Goal: Check status: Check status

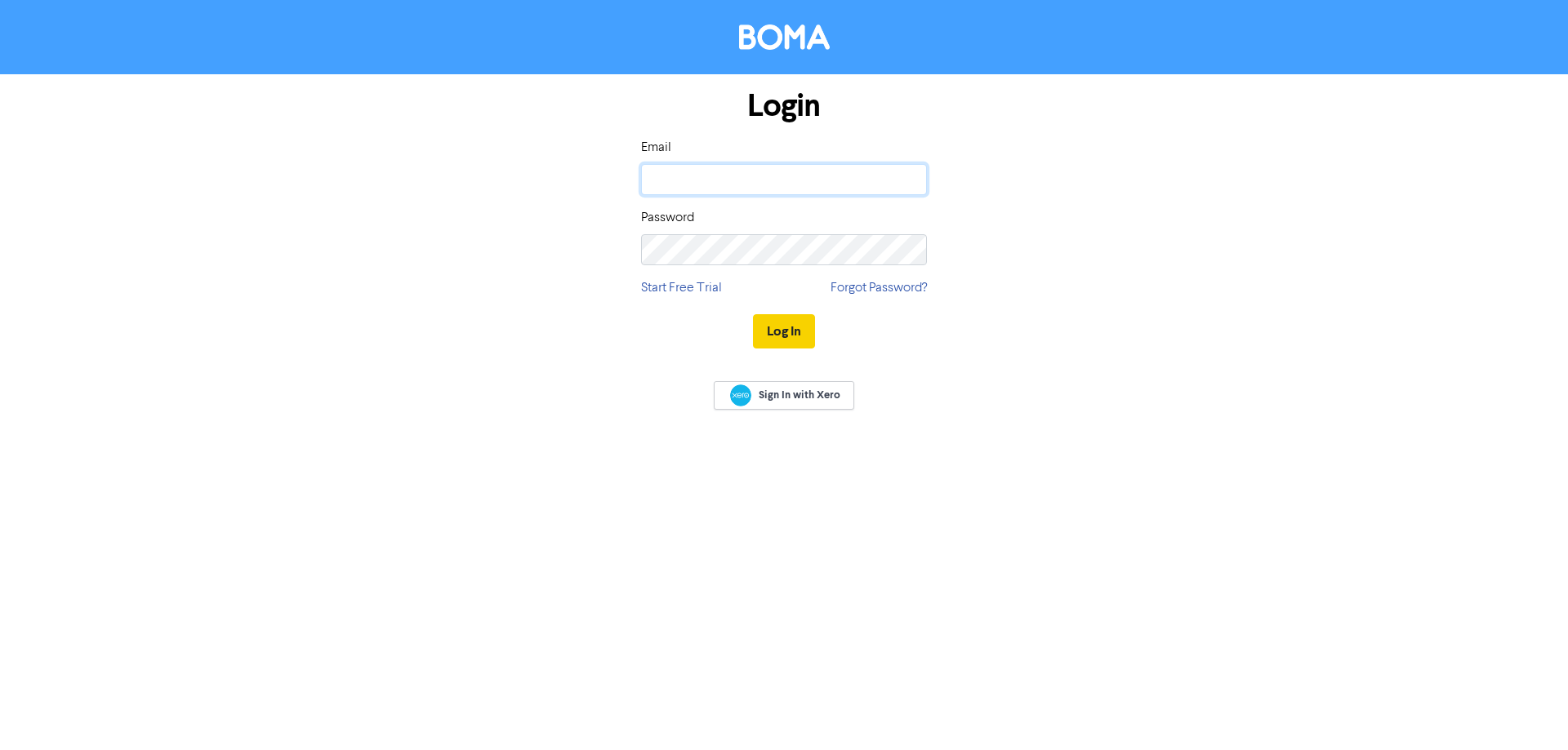
type input "[PERSON_NAME][EMAIL_ADDRESS][DOMAIN_NAME]"
click at [784, 331] on button "Log In" at bounding box center [784, 331] width 62 height 35
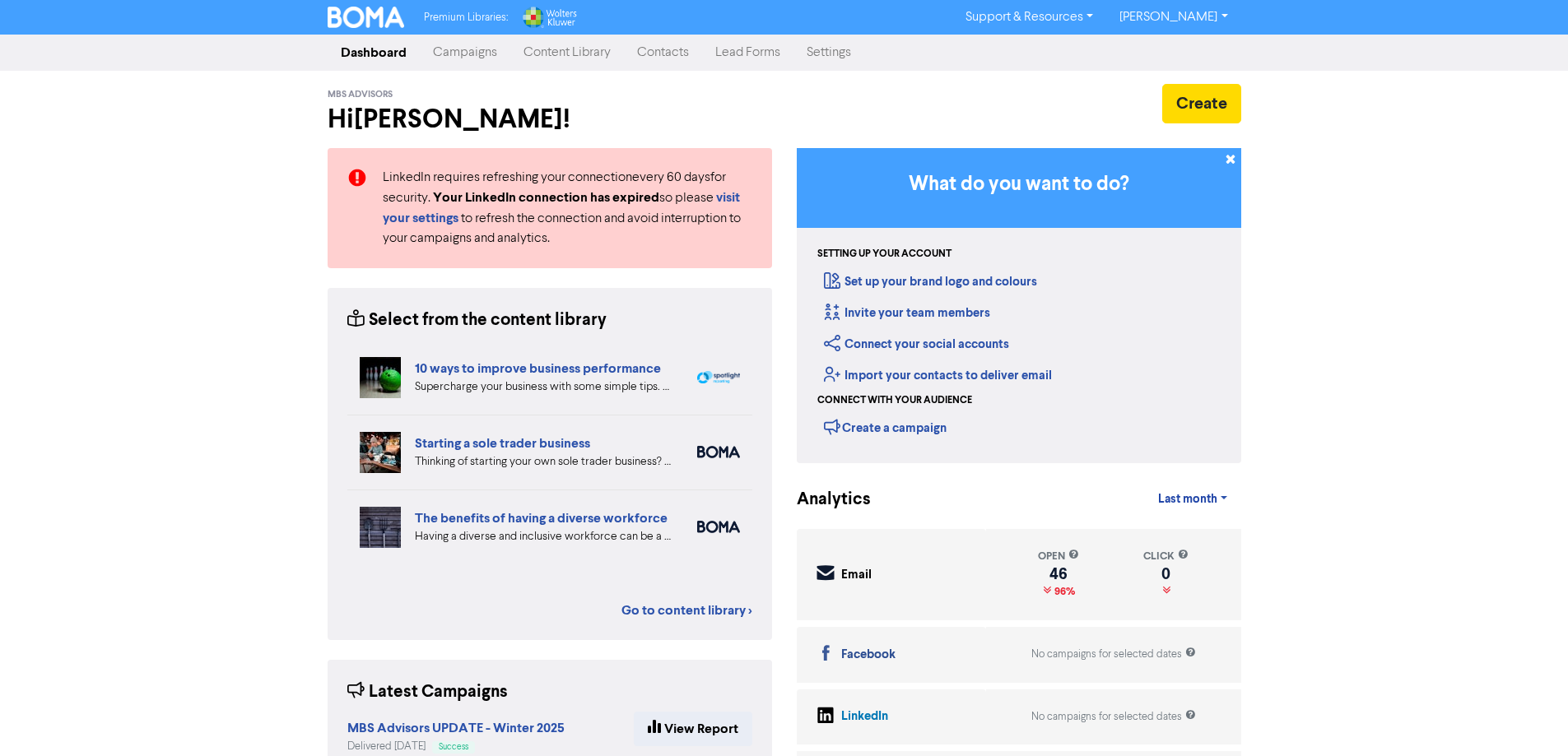
drag, startPoint x: 481, startPoint y: 51, endPoint x: 460, endPoint y: 63, distance: 24.2
click at [480, 51] on link "Campaigns" at bounding box center [465, 53] width 91 height 33
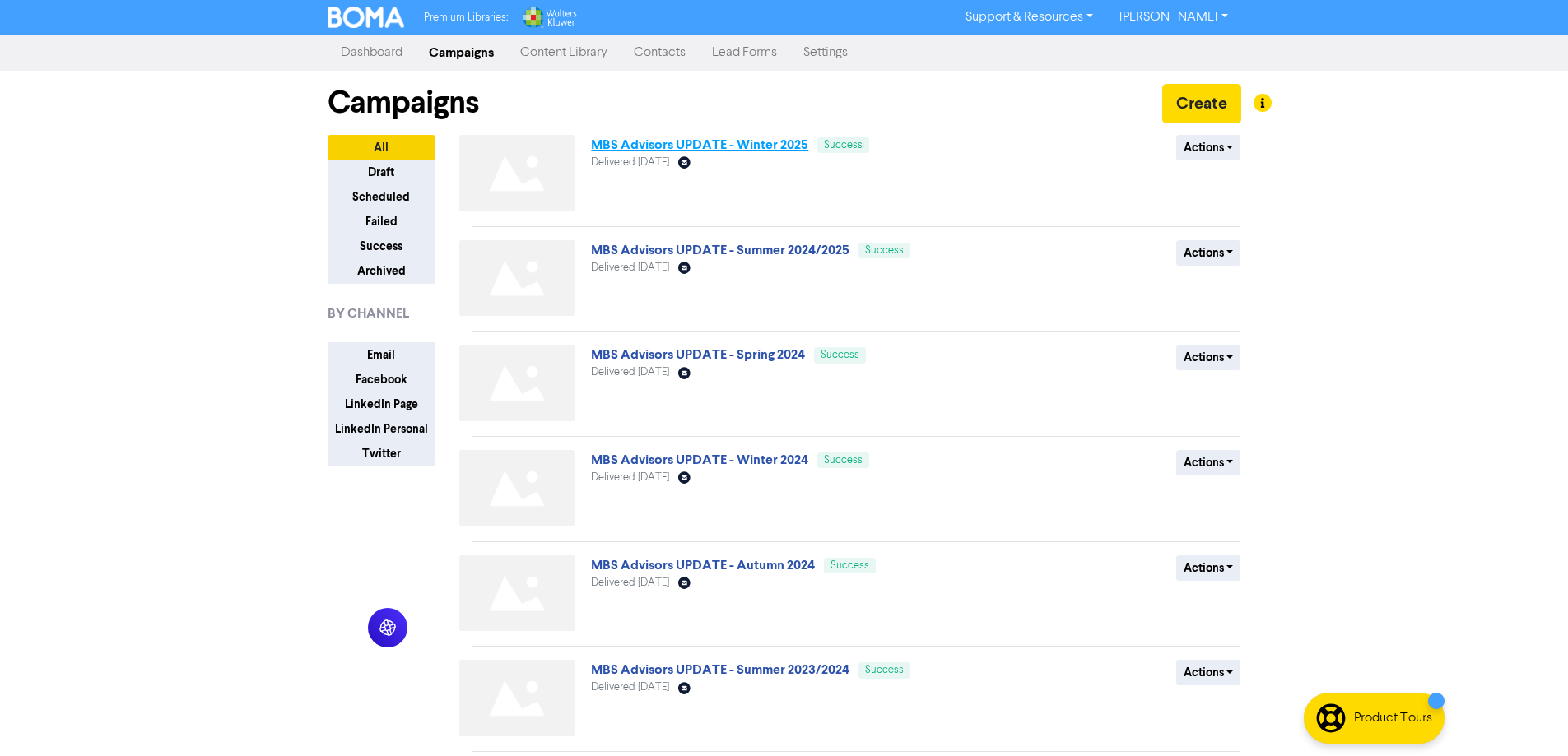
click at [672, 146] on link "MBS Advisors UPDATE - Winter 2025" at bounding box center [699, 145] width 217 height 16
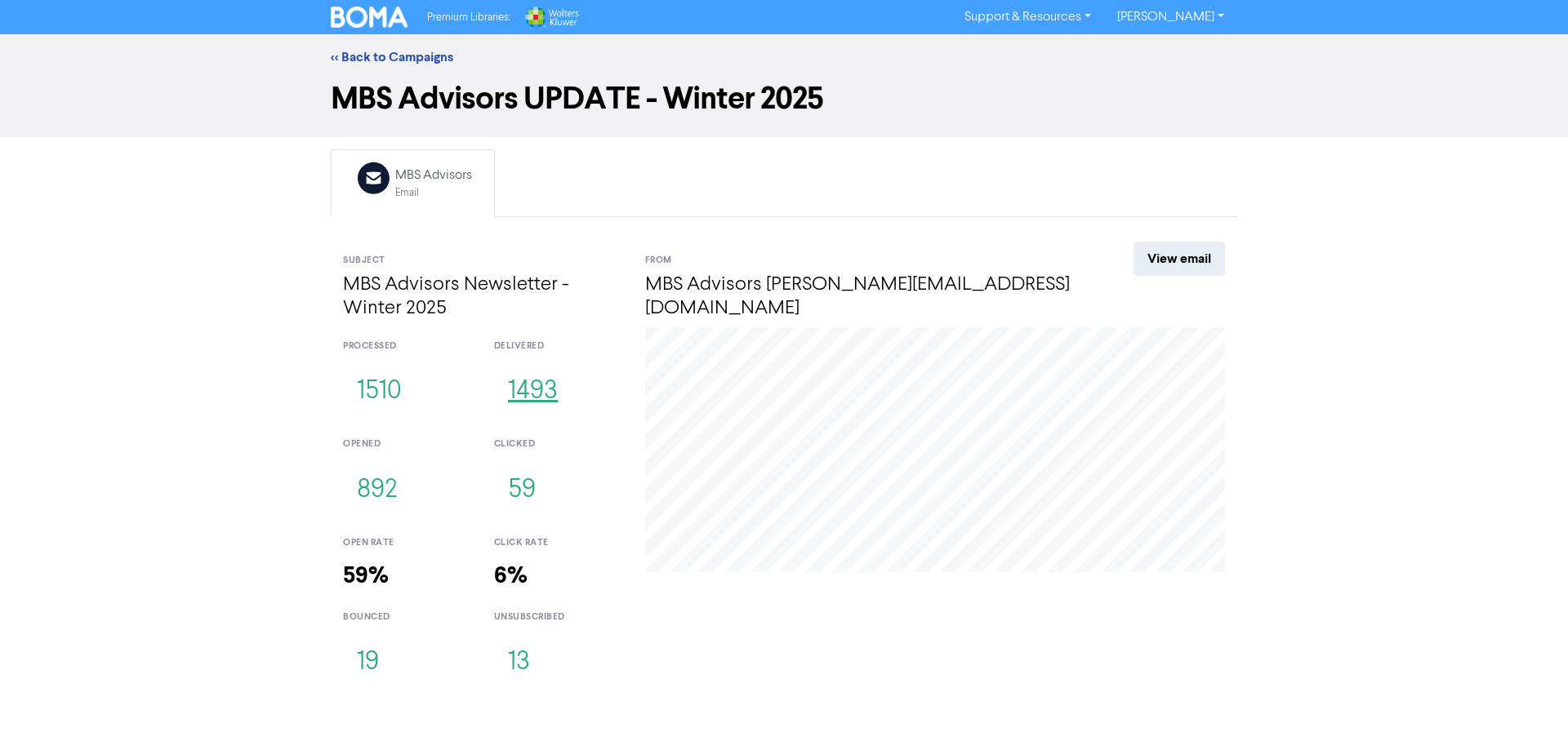
click at [536, 393] on button "1493" at bounding box center [532, 391] width 77 height 54
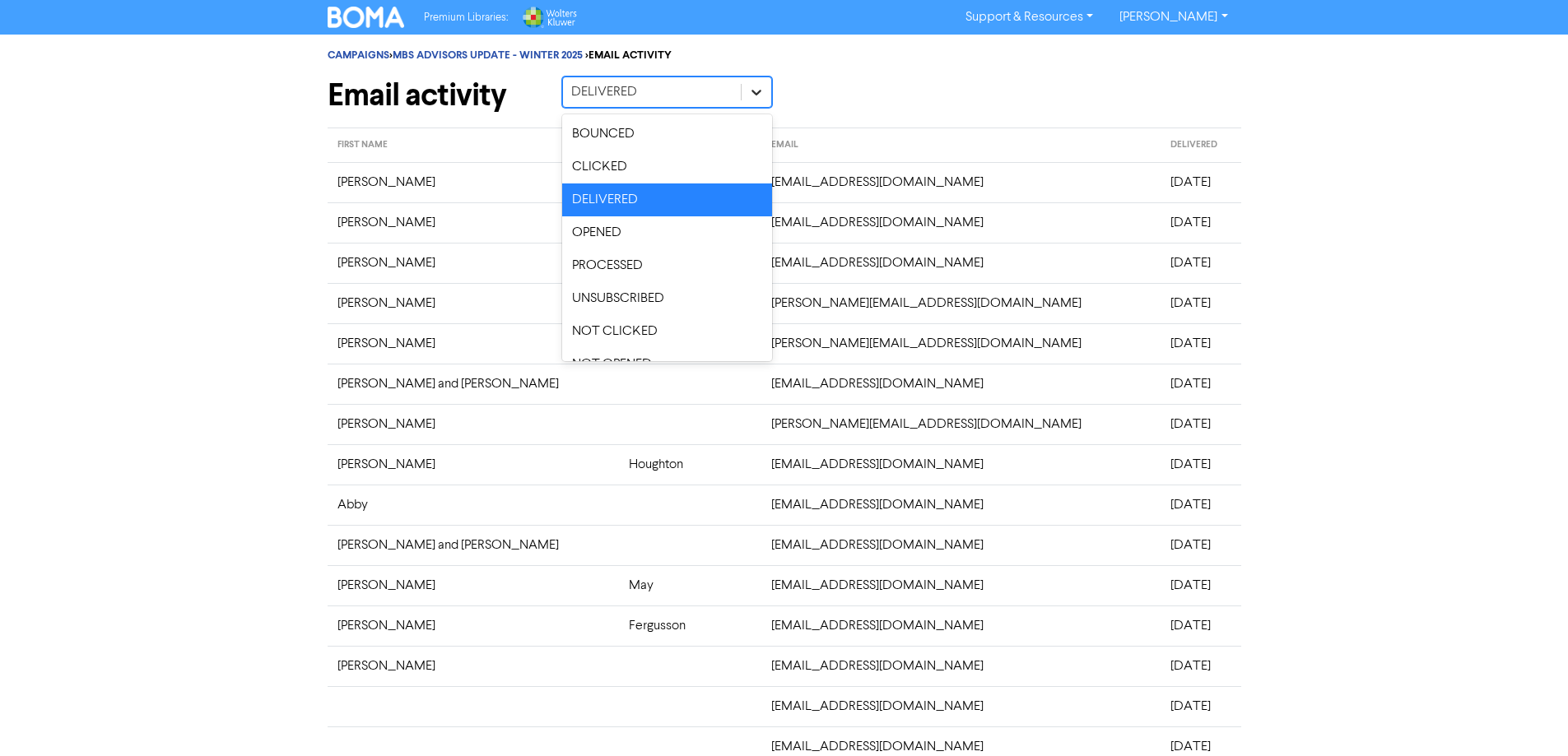
click at [751, 88] on icon at bounding box center [756, 92] width 16 height 16
click at [638, 232] on div "OPENED" at bounding box center [666, 232] width 210 height 33
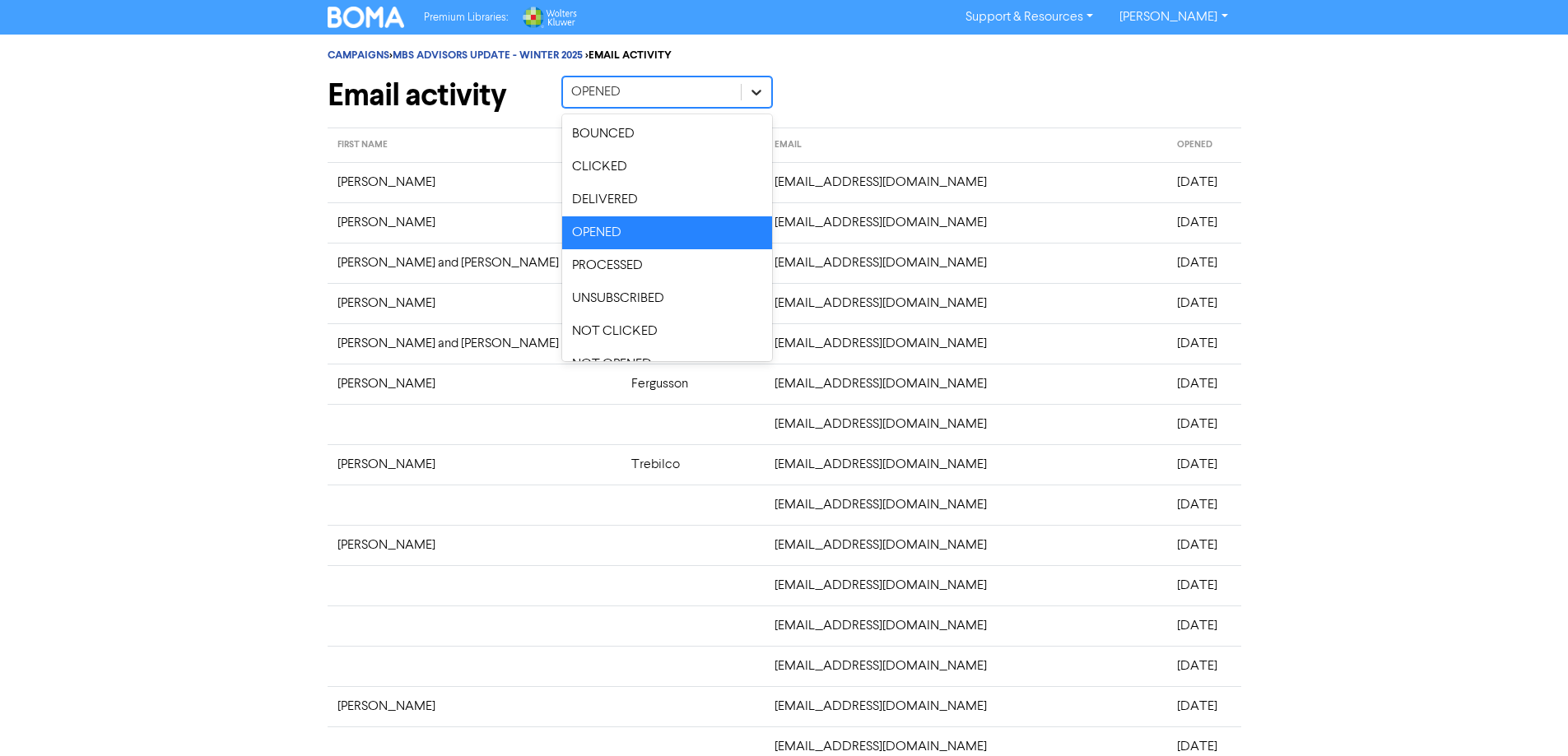
click at [762, 92] on icon at bounding box center [756, 92] width 16 height 16
click at [665, 132] on div "BOUNCED" at bounding box center [666, 135] width 210 height 33
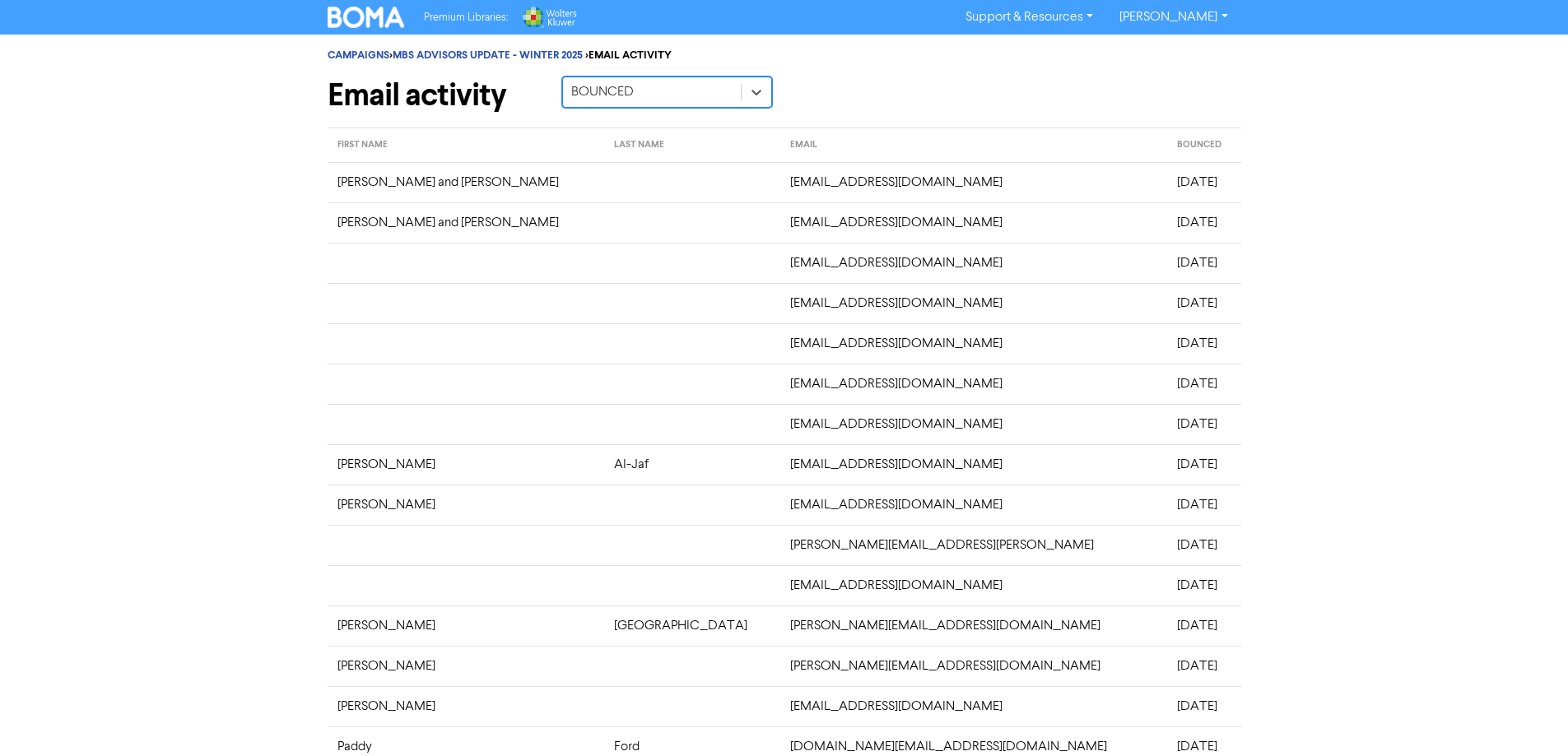
click at [1229, 199] on td "[DATE]" at bounding box center [1204, 182] width 74 height 40
